Goal: Task Accomplishment & Management: Manage account settings

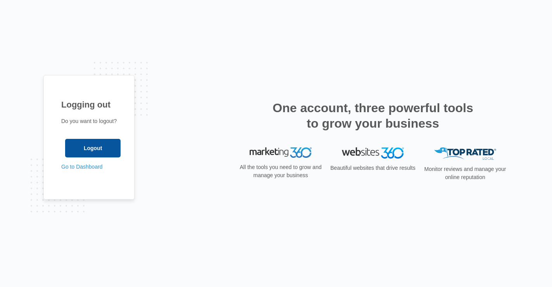
click at [91, 144] on input "Logout" at bounding box center [92, 148] width 55 height 19
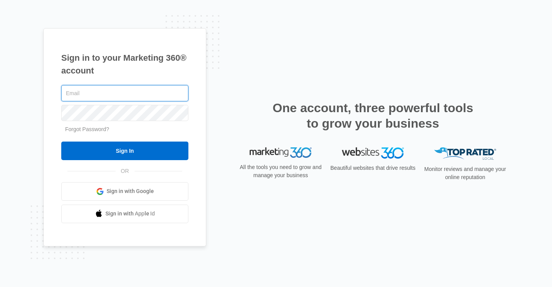
type input "[EMAIL_ADDRESS][DOMAIN_NAME]"
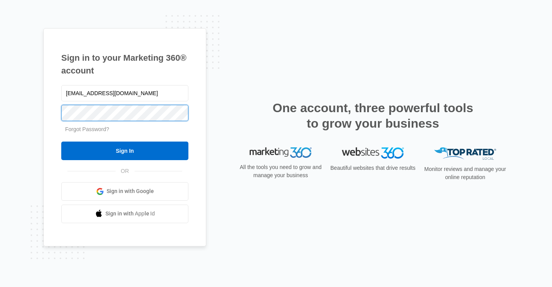
click at [125, 151] on input "Sign In" at bounding box center [124, 151] width 127 height 19
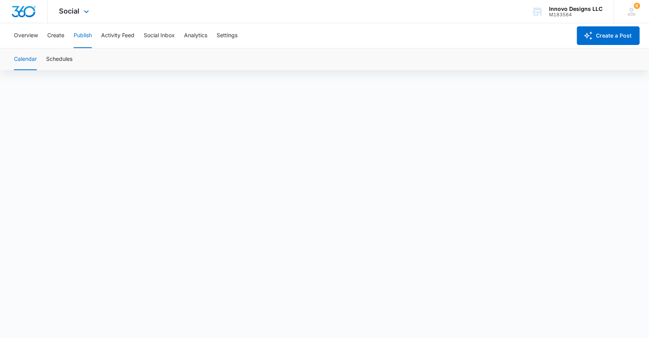
click at [73, 19] on div "Social Apps Reputation Websites Forms CRM Email Social POS Content Ads Intellig…" at bounding box center [75, 11] width 55 height 23
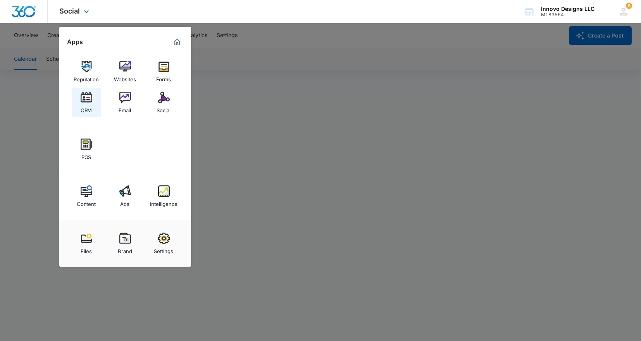
click at [94, 105] on link "CRM" at bounding box center [86, 102] width 29 height 29
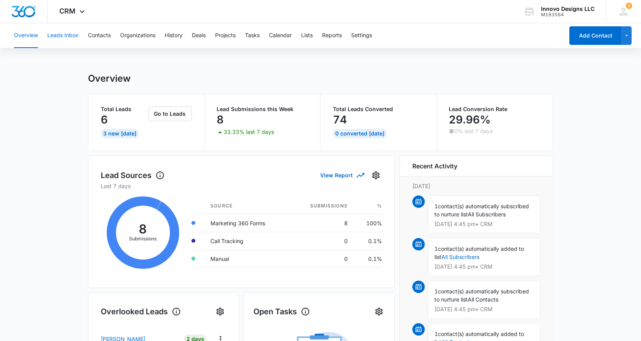
click at [75, 43] on button "Leads Inbox" at bounding box center [62, 35] width 31 height 25
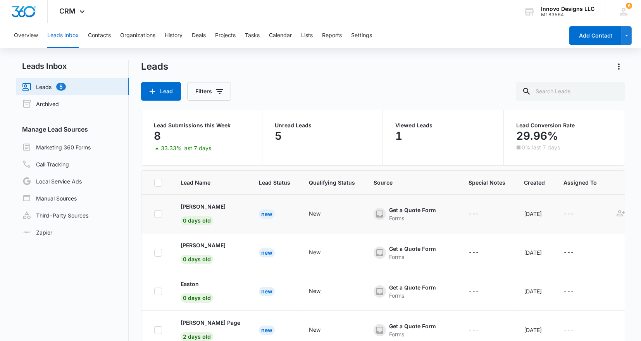
click at [299, 215] on td "New" at bounding box center [331, 214] width 65 height 39
click at [213, 205] on p "Charles Whitaker" at bounding box center [203, 207] width 45 height 8
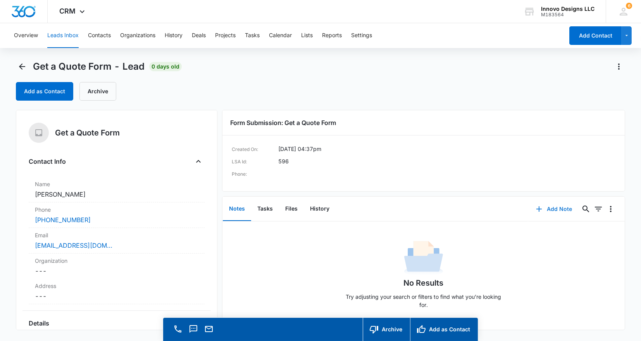
click at [562, 206] on button "Add Note" at bounding box center [554, 209] width 52 height 19
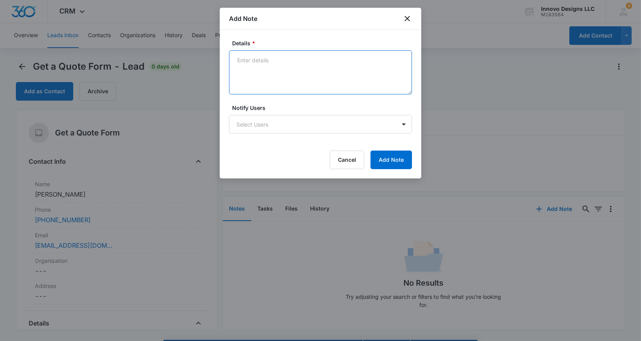
click at [345, 81] on textarea "Details *" at bounding box center [320, 72] width 183 height 44
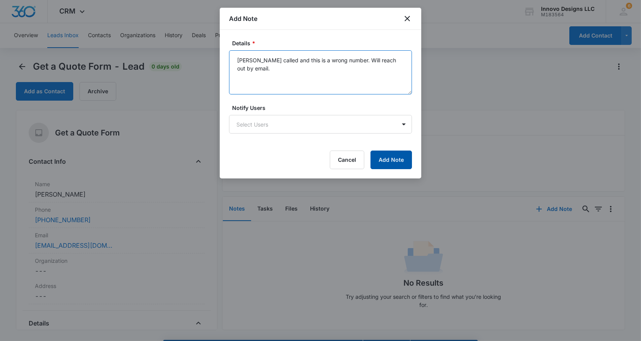
type textarea "[PERSON_NAME] called and this is a wrong number. Will reach out by email."
click at [391, 158] on button "Add Note" at bounding box center [390, 160] width 41 height 19
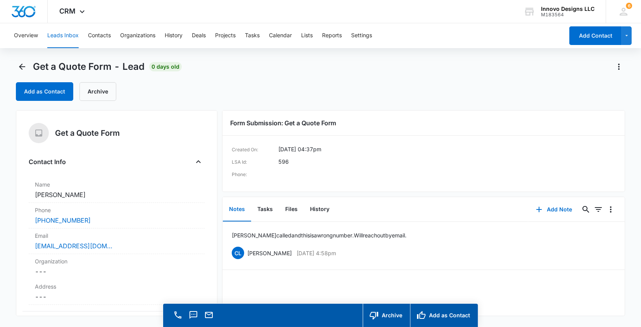
click at [29, 66] on div "Get a Quote Form - Lead 0 days old" at bounding box center [99, 66] width 166 height 12
click at [27, 66] on icon "Back" at bounding box center [21, 66] width 9 height 9
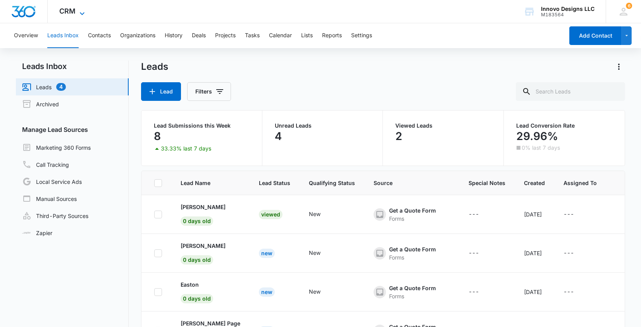
click at [71, 14] on span "CRM" at bounding box center [67, 11] width 16 height 8
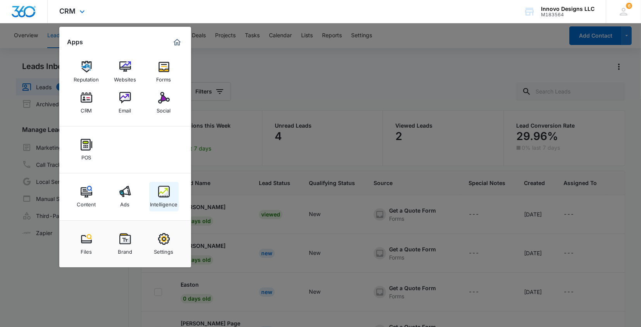
click at [165, 204] on div "Intelligence" at bounding box center [164, 202] width 28 height 10
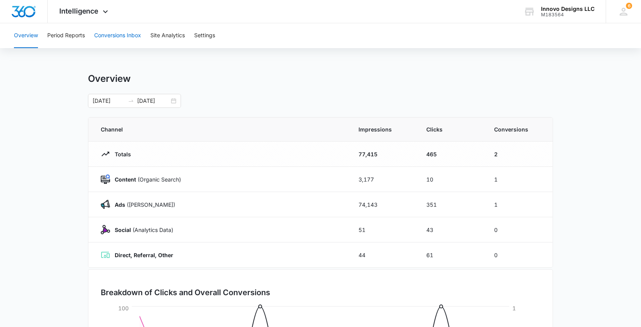
click at [106, 34] on button "Conversions Inbox" at bounding box center [117, 35] width 47 height 25
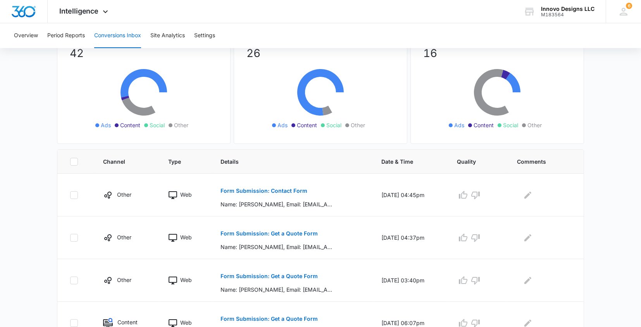
scroll to position [79, 0]
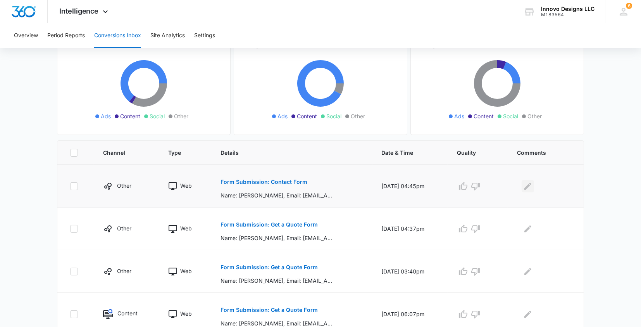
click at [532, 182] on icon "Edit Comments" at bounding box center [527, 185] width 9 height 9
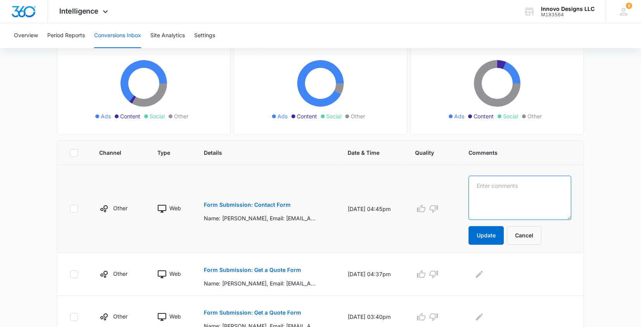
click at [535, 182] on textarea at bounding box center [519, 198] width 103 height 44
type textarea "Courtney called and left a message."
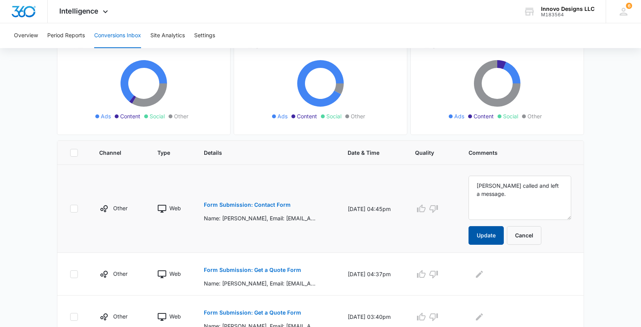
click at [503, 228] on button "Update" at bounding box center [485, 235] width 35 height 19
click at [484, 269] on icon "Edit Comments" at bounding box center [479, 273] width 9 height 9
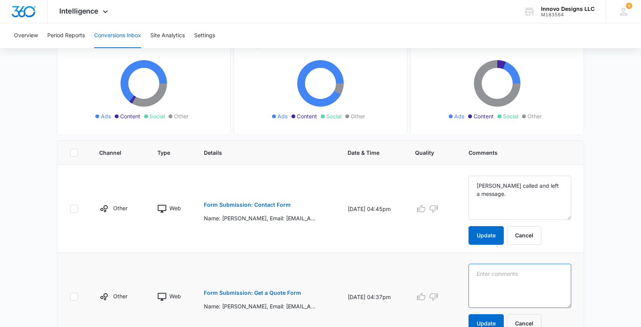
click at [494, 280] on textarea at bounding box center [519, 285] width 103 height 44
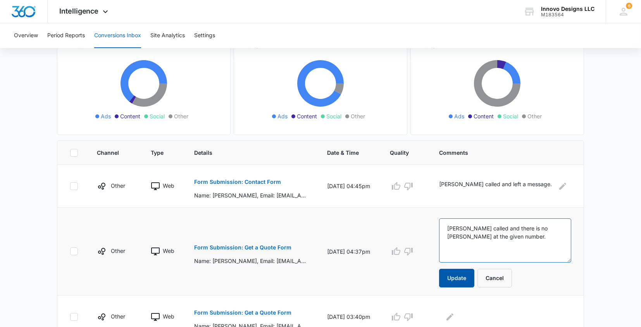
type textarea "Courtney called and there is no Charles at the given number."
click at [471, 280] on button "Update" at bounding box center [456, 277] width 35 height 19
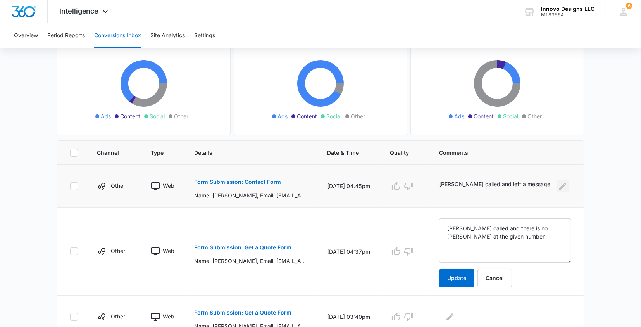
click at [558, 186] on icon "Edit Comments" at bounding box center [562, 185] width 9 height 9
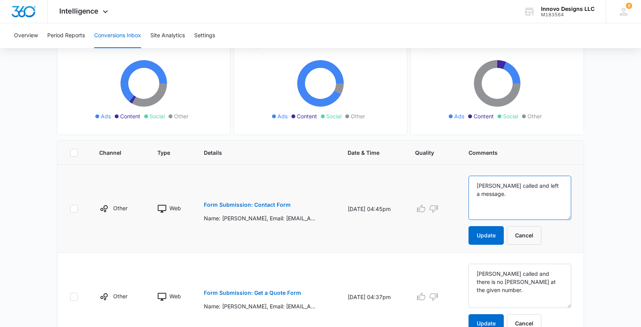
click at [537, 188] on textarea "Courtney called and left a message." at bounding box center [519, 198] width 103 height 44
click at [533, 189] on textarea "Courtney called and left a message." at bounding box center [519, 198] width 103 height 44
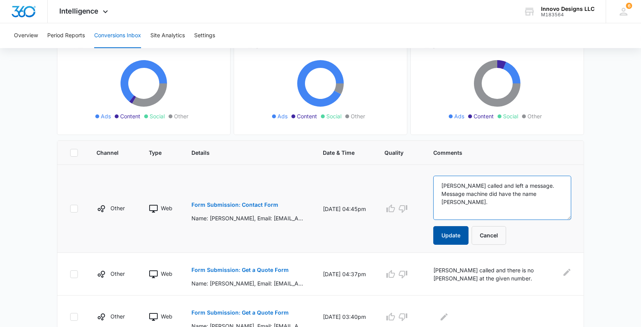
type textarea "Courtney called and left a message. Message machine did have the name Amber."
click at [448, 243] on button "Update" at bounding box center [450, 235] width 35 height 19
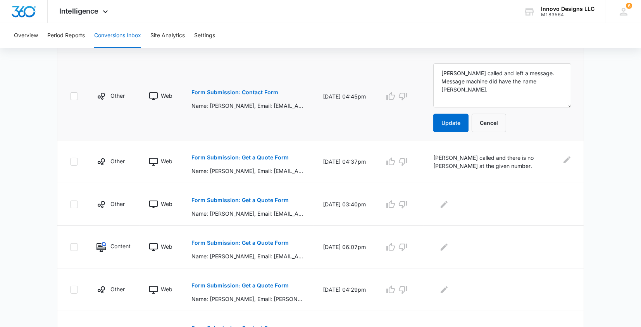
scroll to position [192, 0]
click at [283, 199] on p "Form Submission: Get a Quote Form" at bounding box center [239, 199] width 97 height 5
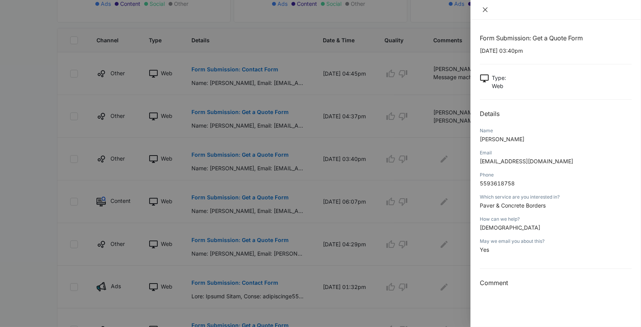
click at [488, 9] on icon "close" at bounding box center [485, 10] width 6 height 6
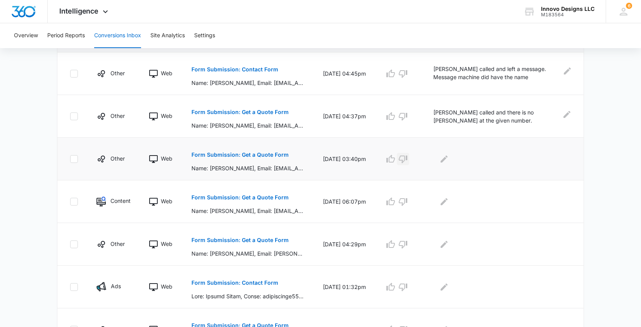
click at [401, 155] on icon "button" at bounding box center [402, 158] width 9 height 9
click at [445, 158] on icon "Edit Comments" at bounding box center [443, 158] width 9 height 9
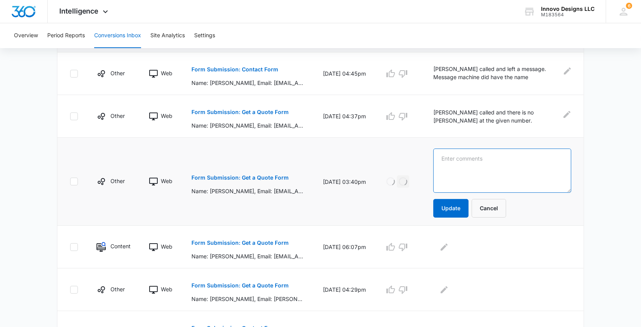
click at [459, 158] on textarea at bounding box center [502, 170] width 138 height 44
type textarea "Courtney called and the home owner did not submit this form."
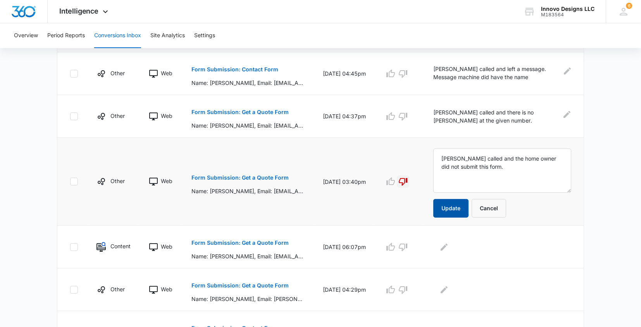
click at [449, 210] on button "Update" at bounding box center [450, 208] width 35 height 19
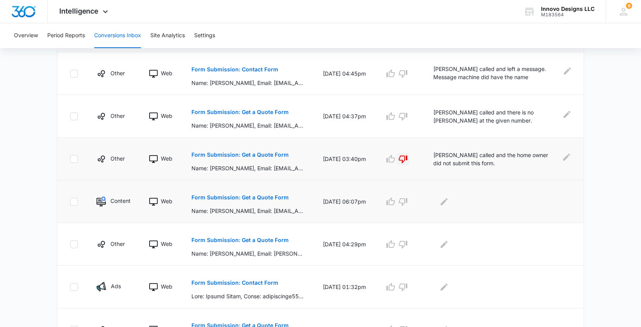
click at [282, 195] on p "Form Submission: Get a Quote Form" at bounding box center [239, 196] width 97 height 5
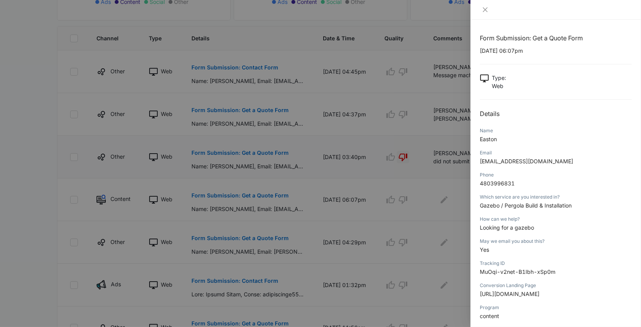
scroll to position [0, 0]
click at [435, 174] on div at bounding box center [320, 163] width 641 height 327
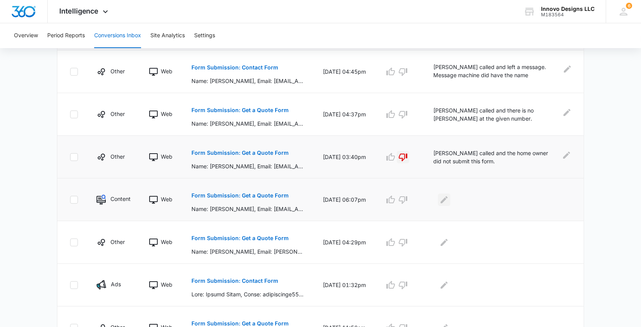
click at [448, 201] on icon "Edit Comments" at bounding box center [443, 199] width 9 height 9
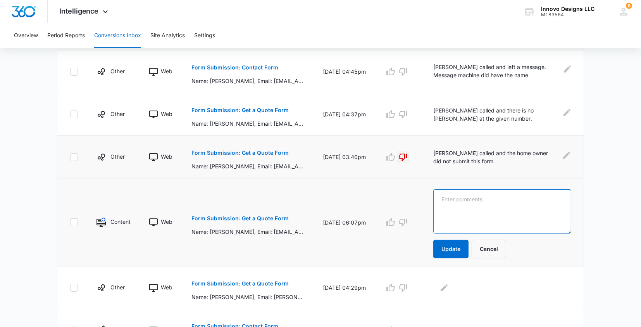
click at [451, 200] on textarea at bounding box center [502, 211] width 138 height 44
type textarea "Courtney called and scheduled a quote of 9/10."
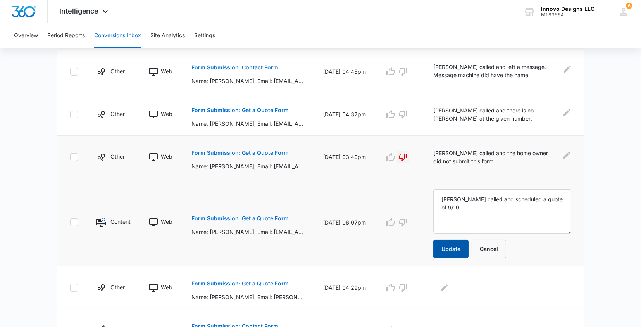
click at [443, 252] on button "Update" at bounding box center [450, 248] width 35 height 19
click at [388, 219] on icon "button" at bounding box center [390, 221] width 9 height 9
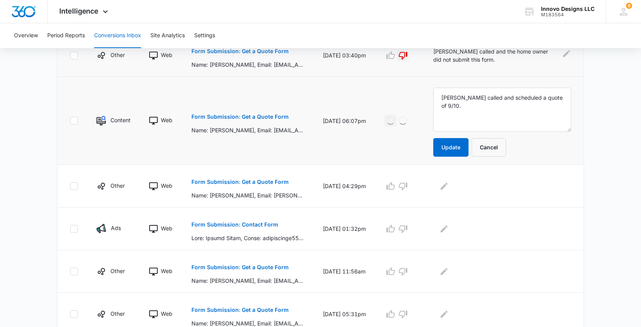
scroll to position [296, 0]
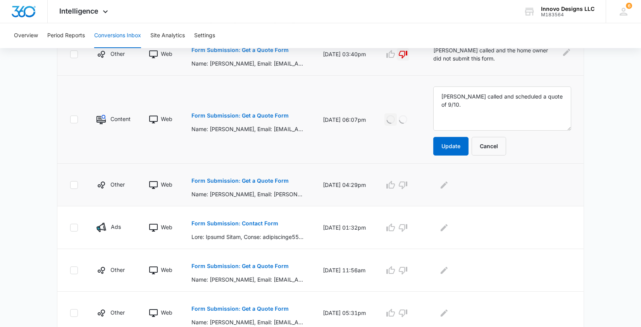
click at [257, 178] on p "Form Submission: Get a Quote Form" at bounding box center [239, 180] width 97 height 5
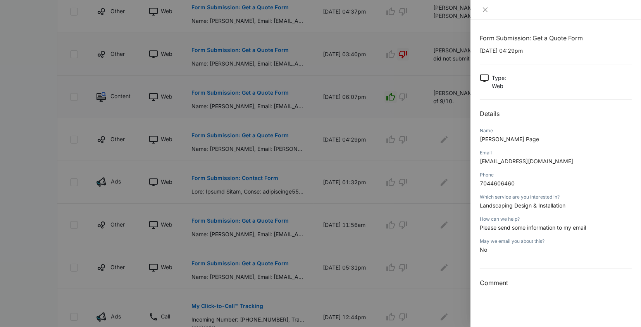
click at [264, 210] on div at bounding box center [320, 163] width 641 height 327
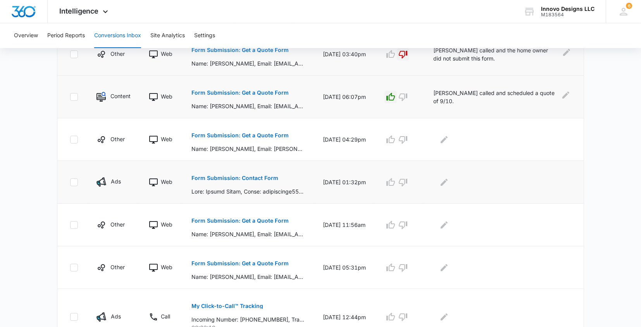
click at [255, 176] on p "Form Submission: Contact Form" at bounding box center [234, 177] width 87 height 5
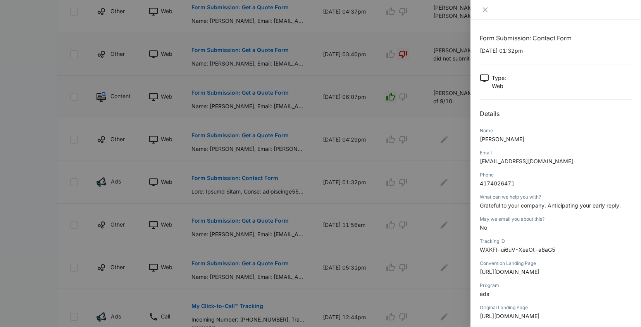
click at [420, 198] on div at bounding box center [320, 163] width 641 height 327
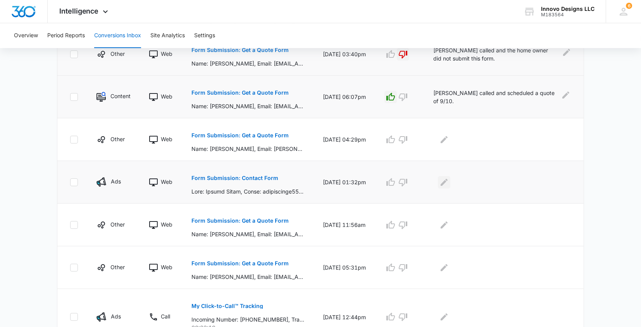
click at [445, 177] on icon "Edit Comments" at bounding box center [443, 181] width 9 height 9
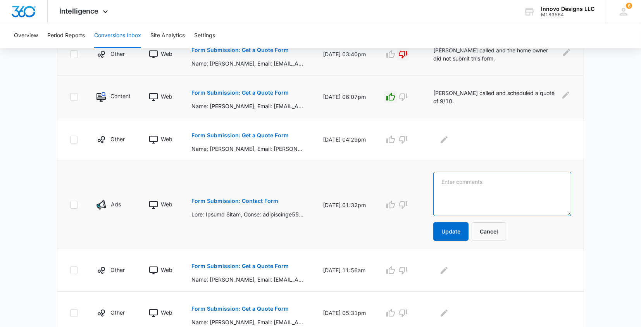
click at [447, 180] on textarea at bounding box center [502, 194] width 138 height 44
type textarea "Courtney has called twice, left 2 messages with no response."
click at [404, 200] on icon "button" at bounding box center [402, 204] width 9 height 9
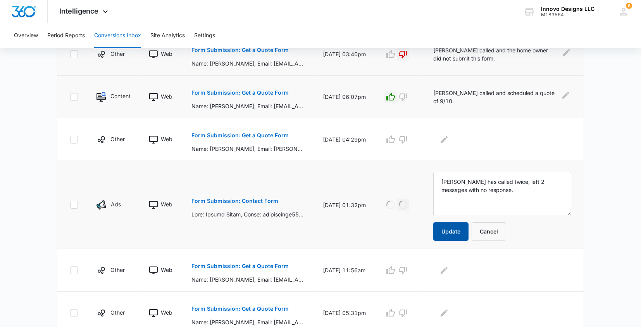
click at [461, 233] on button "Update" at bounding box center [450, 231] width 35 height 19
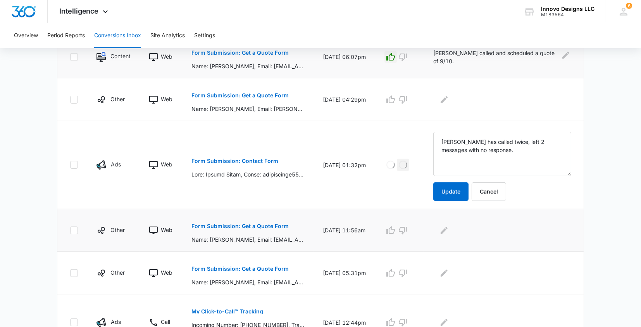
scroll to position [339, 0]
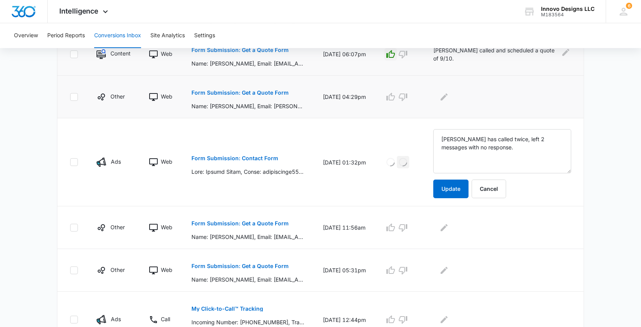
click at [263, 90] on p "Form Submission: Get a Quote Form" at bounding box center [239, 92] width 97 height 5
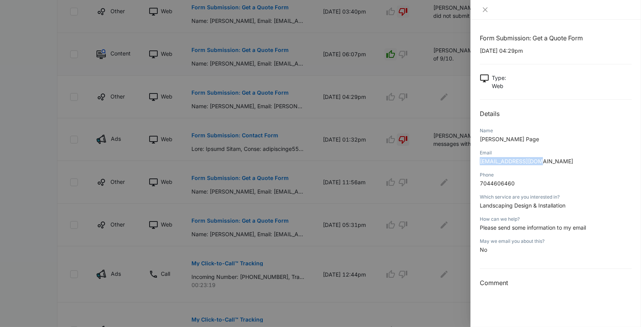
drag, startPoint x: 538, startPoint y: 161, endPoint x: 476, endPoint y: 161, distance: 61.6
click at [476, 161] on div "Form Submission: Get a Quote Form 09/05/2025 at 04:29pm Type : Web Details Name…" at bounding box center [555, 173] width 170 height 307
copy span "loriavi@hotmail.com"
click at [283, 71] on div at bounding box center [320, 163] width 641 height 327
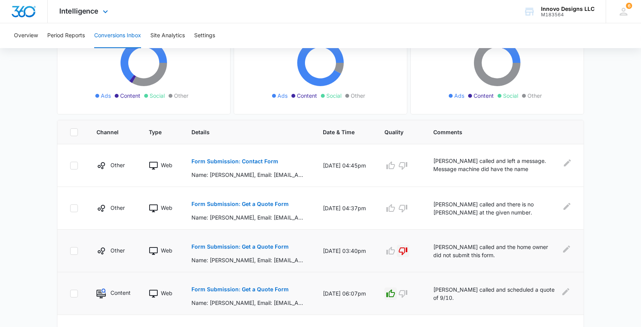
scroll to position [103, 0]
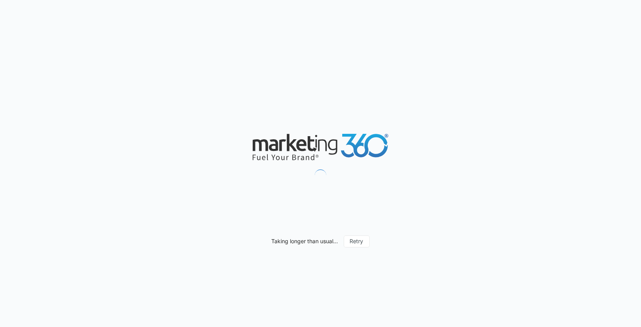
type input "08/08/2025"
type input "09/07/2025"
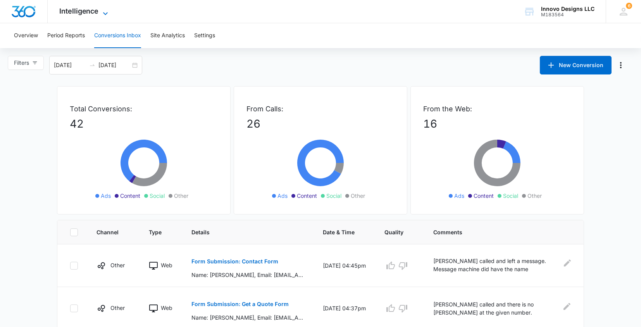
click at [80, 8] on span "Intelligence" at bounding box center [79, 11] width 40 height 8
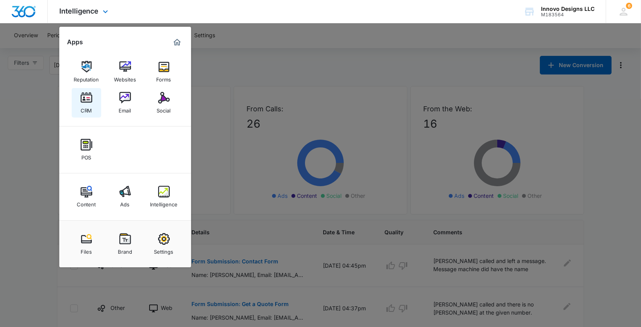
click at [81, 100] on img at bounding box center [87, 98] width 12 height 12
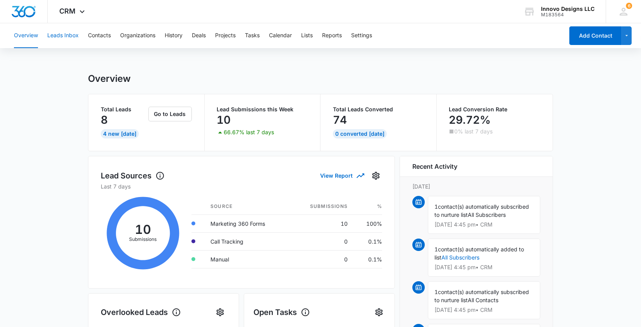
click at [65, 35] on button "Leads Inbox" at bounding box center [62, 35] width 31 height 25
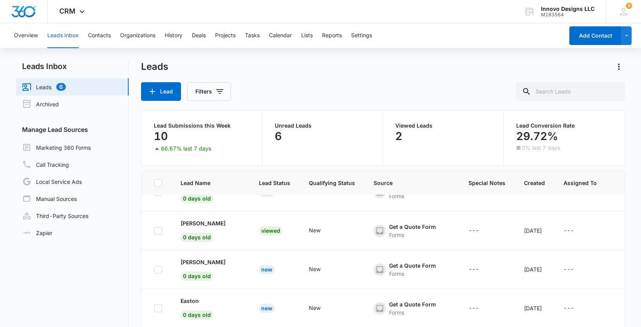
scroll to position [6, 0]
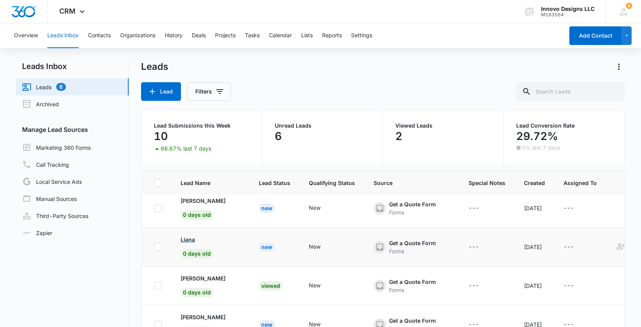
click at [194, 237] on p "Liana" at bounding box center [188, 239] width 14 height 8
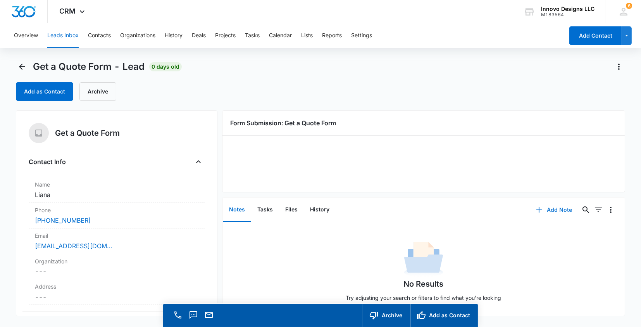
click at [562, 206] on button "Add Note" at bounding box center [554, 209] width 52 height 19
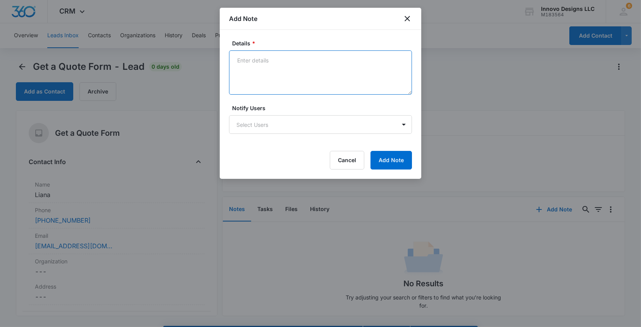
click at [308, 73] on textarea "Details *" at bounding box center [320, 72] width 183 height 44
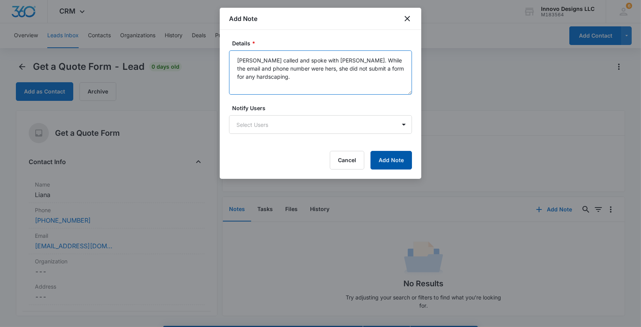
type textarea "Courtney called and spoke with Liana. While the email and phone number were her…"
click at [388, 157] on button "Add Note" at bounding box center [390, 160] width 41 height 19
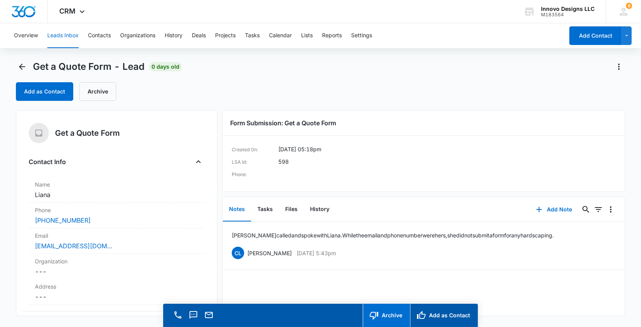
click at [384, 313] on button "Archive" at bounding box center [386, 314] width 47 height 23
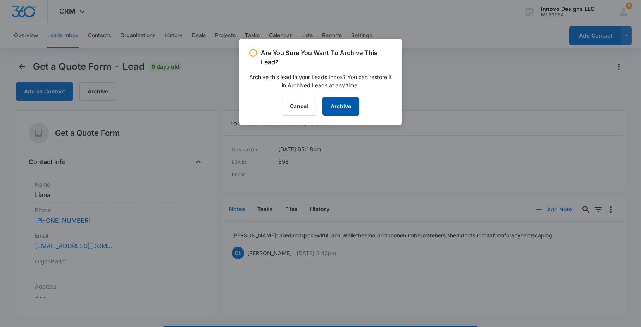
click at [342, 110] on button "Archive" at bounding box center [340, 106] width 37 height 19
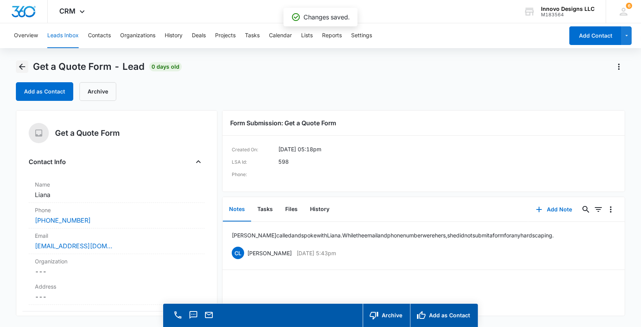
click at [22, 65] on icon "Back" at bounding box center [21, 66] width 9 height 9
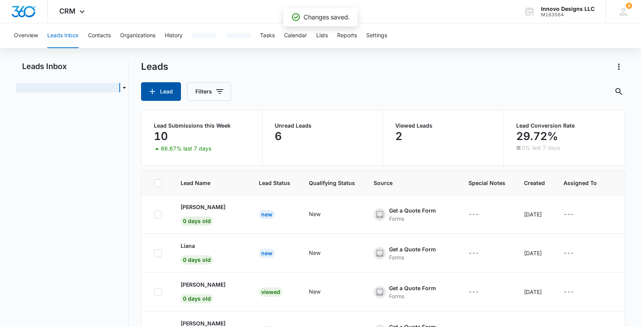
scroll to position [6, 0]
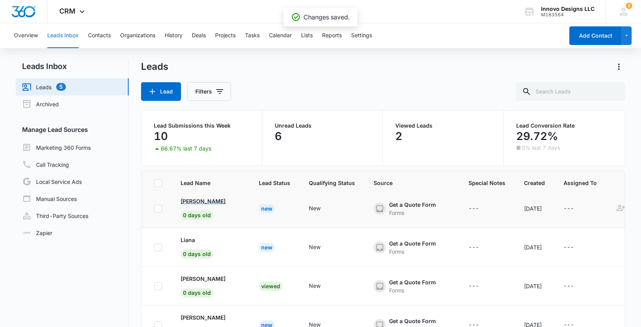
click at [212, 200] on p "Daviso George" at bounding box center [203, 201] width 45 height 8
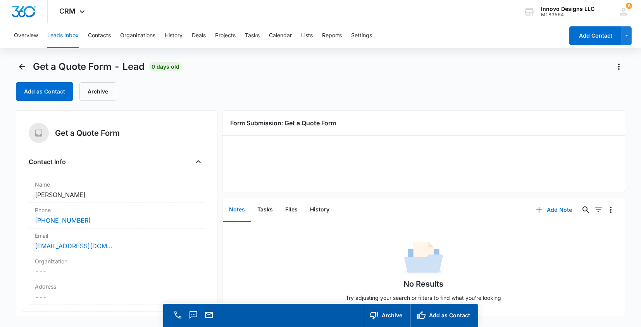
click at [546, 211] on button "Add Note" at bounding box center [554, 209] width 52 height 19
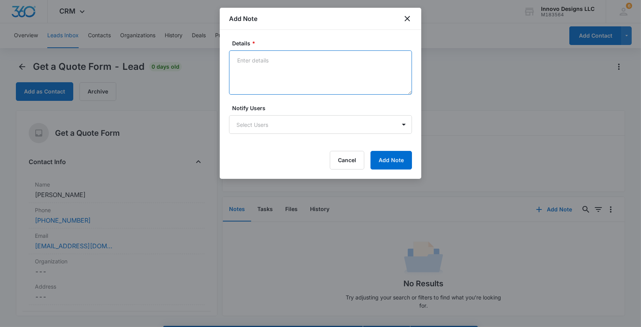
click at [329, 84] on textarea "Details *" at bounding box center [320, 72] width 183 height 44
type textarea "Phone number belongs to Kathy, not Daviso."
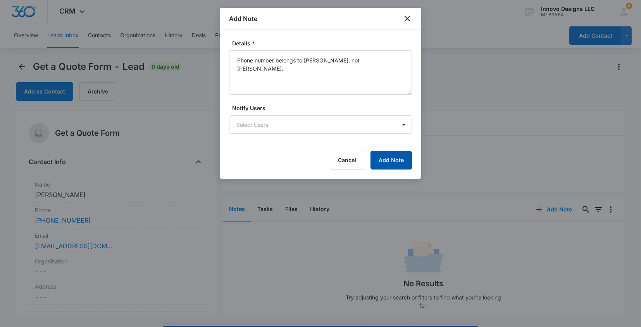
click at [392, 162] on button "Add Note" at bounding box center [390, 160] width 41 height 19
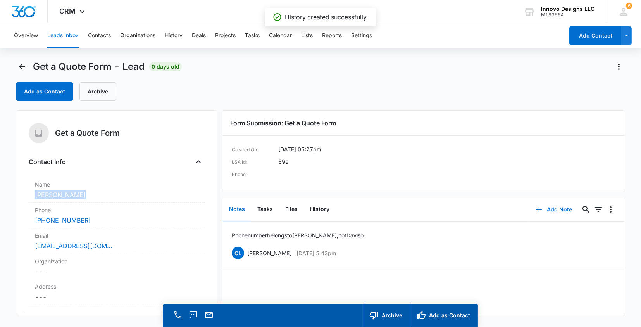
drag, startPoint x: 86, startPoint y: 193, endPoint x: 20, endPoint y: 195, distance: 66.7
click at [20, 195] on div "Get a Quote Form Contact Info Name Cancel Save Changes Daviso George Phone Canc…" at bounding box center [116, 213] width 201 height 206
copy dd "Daviso George"
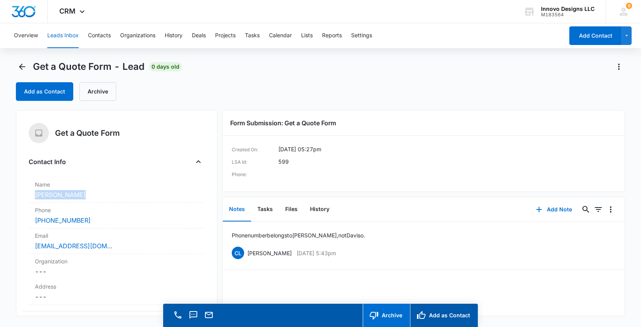
click at [392, 322] on button "Archive" at bounding box center [386, 314] width 47 height 23
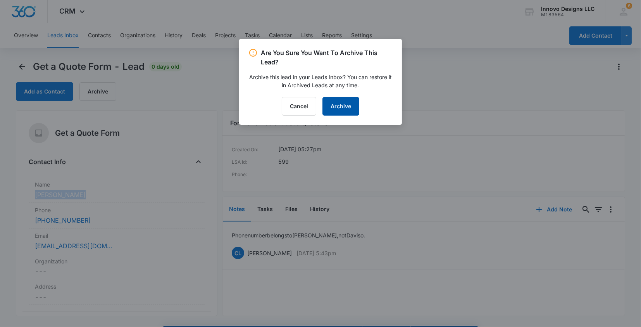
click at [342, 103] on button "Archive" at bounding box center [340, 106] width 37 height 19
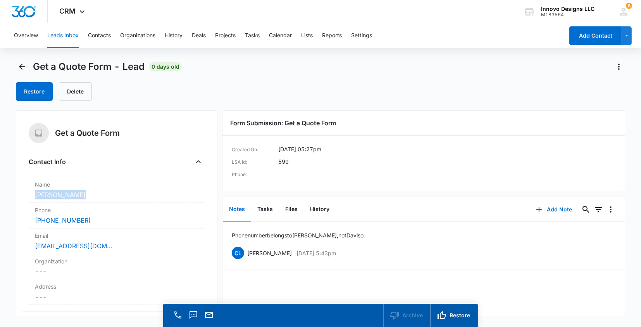
click at [71, 36] on button "Leads Inbox" at bounding box center [62, 35] width 31 height 25
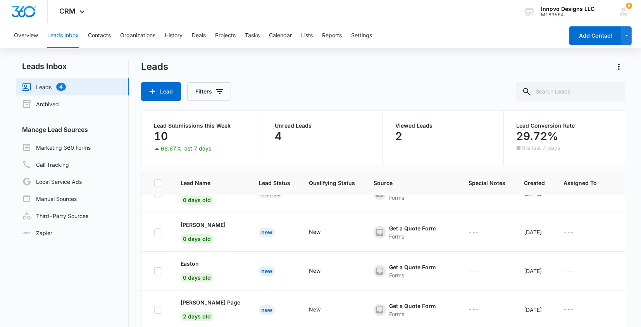
scroll to position [20, 0]
click at [189, 261] on p "Easton" at bounding box center [190, 264] width 18 height 8
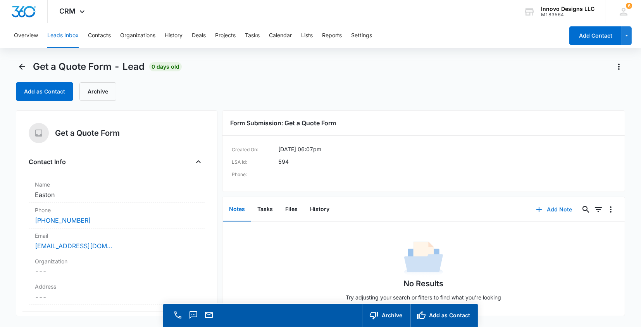
click at [554, 210] on button "Add Note" at bounding box center [554, 209] width 52 height 19
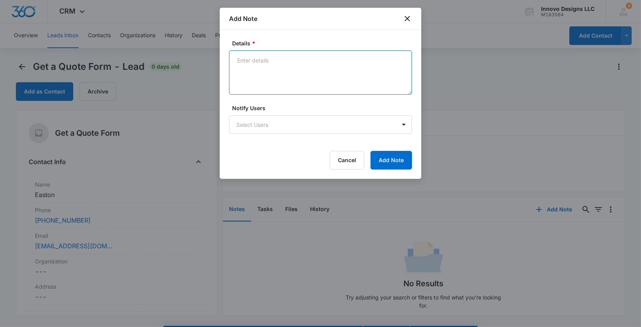
click at [286, 78] on textarea "Details *" at bounding box center [320, 72] width 183 height 44
type textarea "E"
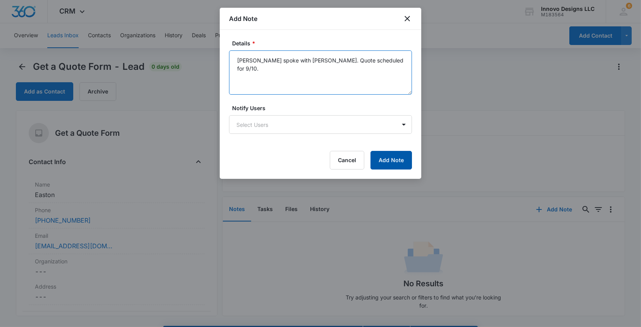
type textarea "Courtney spoke with Easton. Quote scheduled for 9/10."
click at [399, 163] on button "Add Note" at bounding box center [390, 160] width 41 height 19
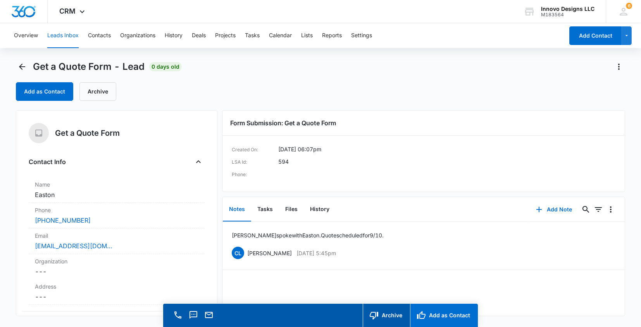
click at [449, 314] on button "Add as Contact" at bounding box center [444, 314] width 68 height 23
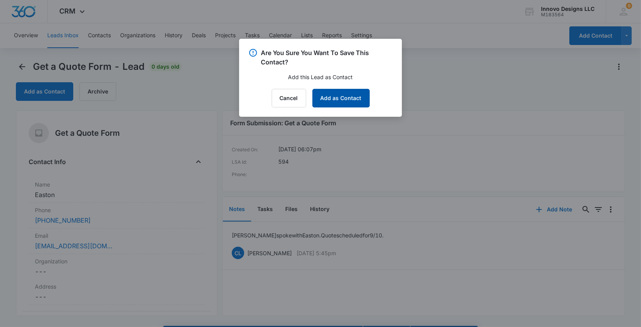
click at [341, 95] on button "Add as Contact" at bounding box center [340, 98] width 57 height 19
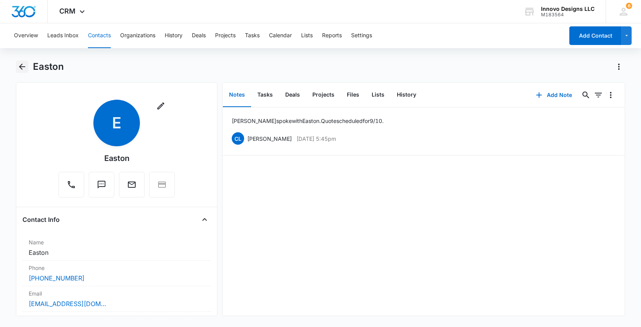
click at [24, 65] on icon "Back" at bounding box center [21, 66] width 9 height 9
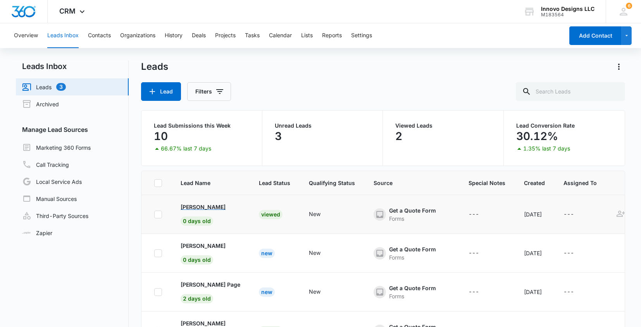
click at [213, 203] on p "Charles Whitaker" at bounding box center [203, 207] width 45 height 8
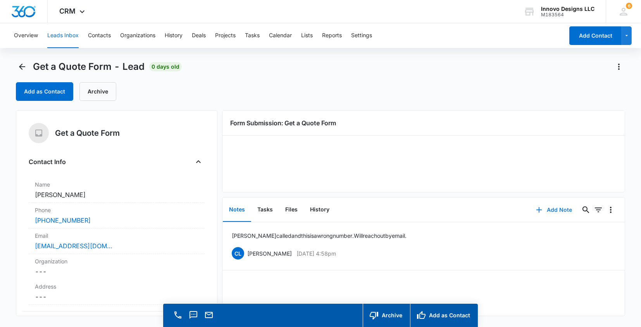
click at [556, 208] on button "Add Note" at bounding box center [554, 209] width 52 height 19
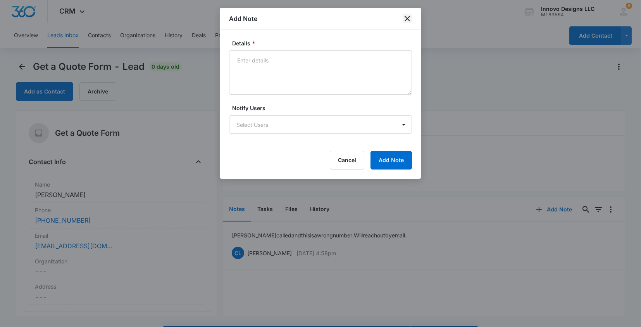
click at [405, 19] on icon "close" at bounding box center [407, 18] width 9 height 9
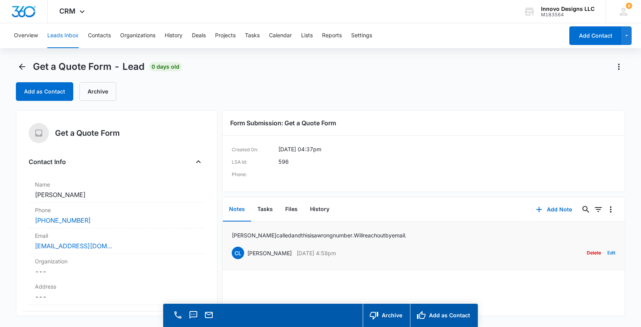
click at [609, 254] on button "Edit" at bounding box center [611, 252] width 8 height 15
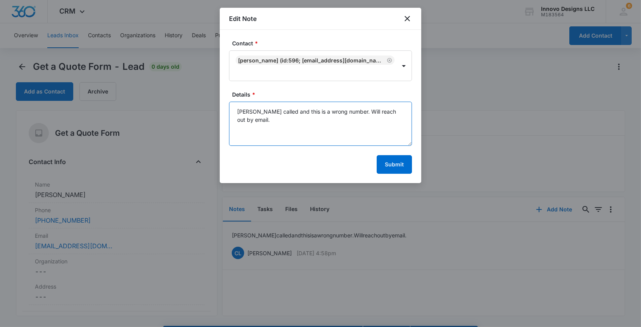
drag, startPoint x: 345, startPoint y: 120, endPoint x: 353, endPoint y: 109, distance: 14.4
click at [353, 109] on textarea "Courtney called and this is a wrong number. Will reach out by email." at bounding box center [320, 124] width 183 height 44
type textarea "Courtney called and this is a wrong number."
click at [394, 160] on button "Submit" at bounding box center [394, 164] width 35 height 19
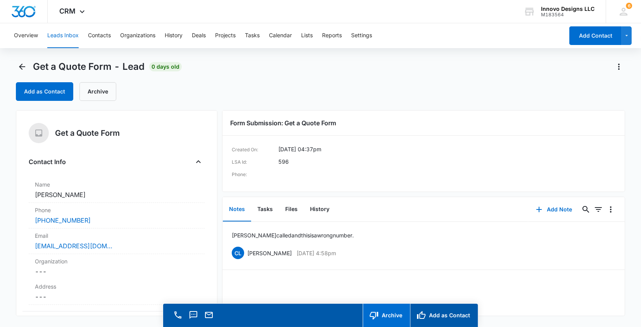
click at [386, 312] on button "Archive" at bounding box center [386, 314] width 47 height 23
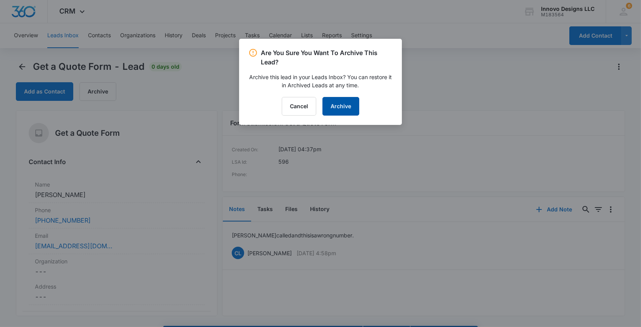
click at [341, 103] on button "Archive" at bounding box center [340, 106] width 37 height 19
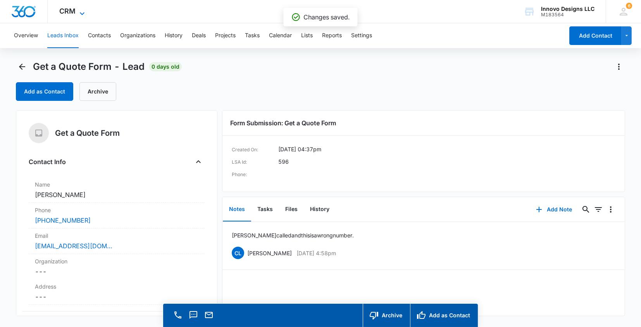
click at [68, 12] on span "CRM" at bounding box center [67, 11] width 16 height 8
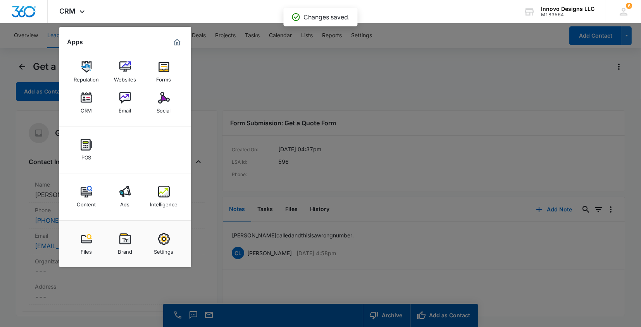
click at [27, 53] on div at bounding box center [320, 163] width 641 height 327
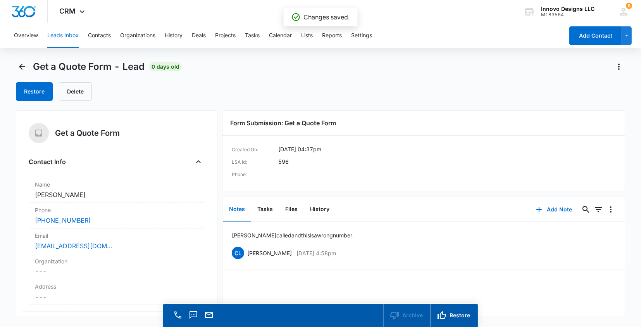
click at [15, 74] on main "Get a Quote Form - Lead 0 days old Restore Delete Get a Quote Form Contact Info…" at bounding box center [320, 204] width 641 height 288
click at [24, 65] on icon "Back" at bounding box center [21, 66] width 9 height 9
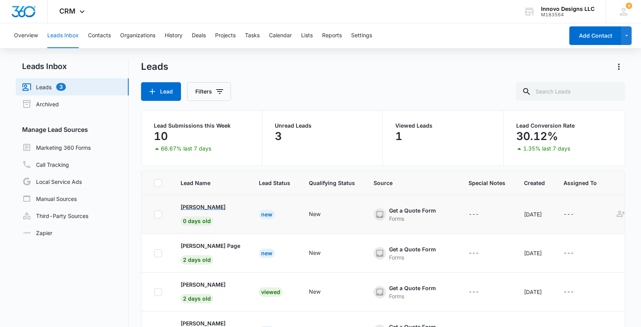
click at [211, 206] on p "Alfonso Valencia" at bounding box center [203, 207] width 45 height 8
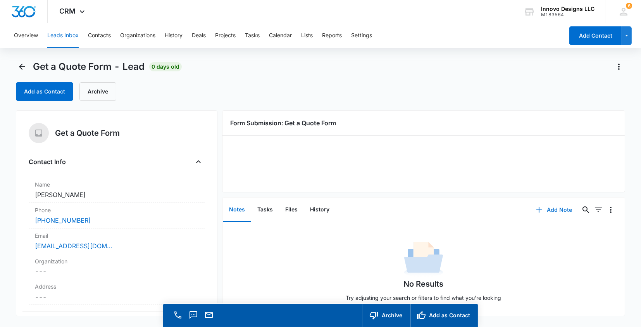
click at [554, 213] on button "Add Note" at bounding box center [554, 209] width 52 height 19
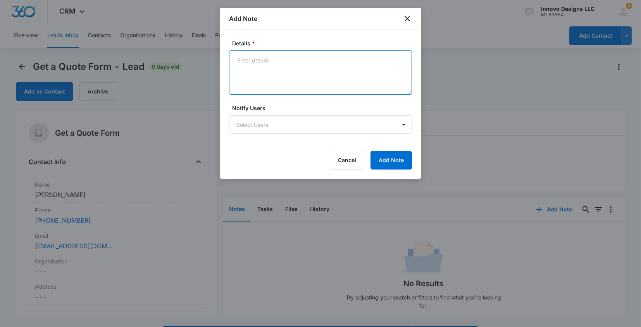
click at [313, 86] on textarea "Details *" at bounding box center [320, 72] width 183 height 44
type textarea "Courtney spoke at"
click at [406, 17] on icon "close" at bounding box center [406, 18] width 5 height 5
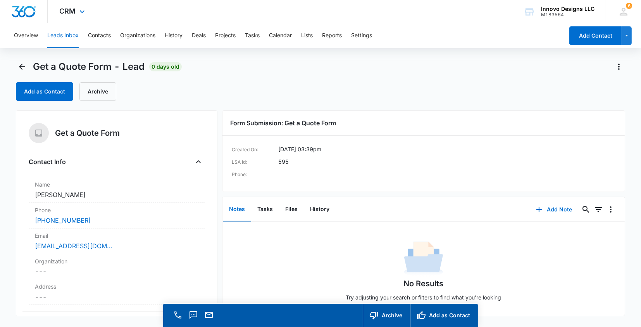
click at [76, 9] on div "CRM Apps Reputation Websites Forms CRM Email Social POS Content Ads Intelligenc…" at bounding box center [73, 11] width 51 height 23
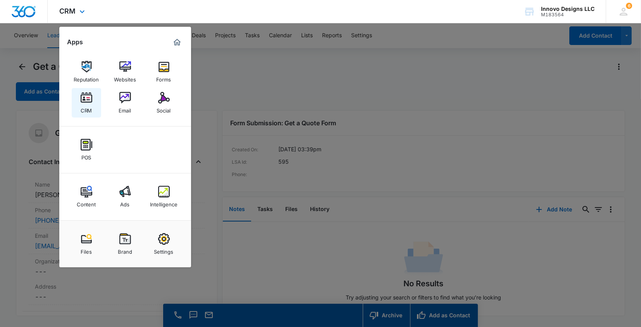
click at [81, 105] on div "CRM" at bounding box center [87, 108] width 12 height 10
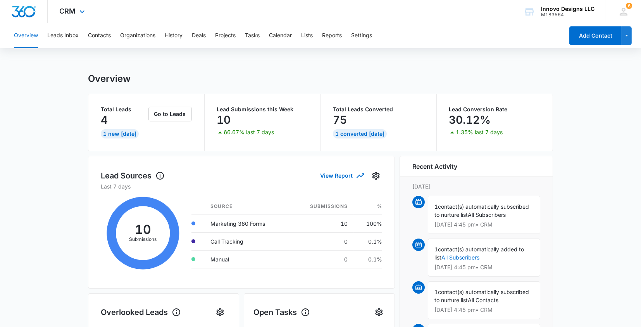
click at [70, 17] on div "CRM Apps Reputation Websites Forms CRM Email Social POS Content Ads Intelligenc…" at bounding box center [73, 11] width 51 height 23
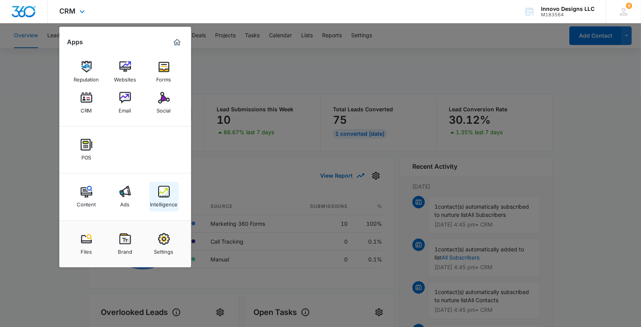
click at [166, 189] on img at bounding box center [164, 192] width 12 height 12
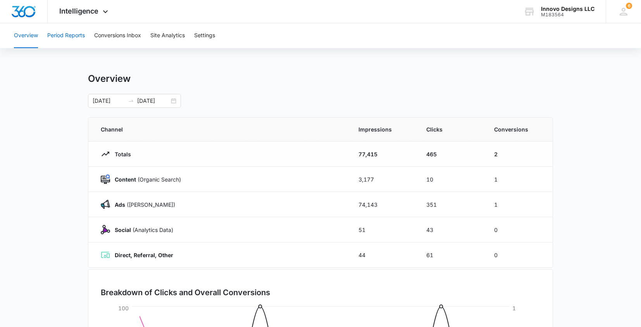
click at [72, 38] on button "Period Reports" at bounding box center [66, 35] width 38 height 25
